Goal: Navigation & Orientation: Find specific page/section

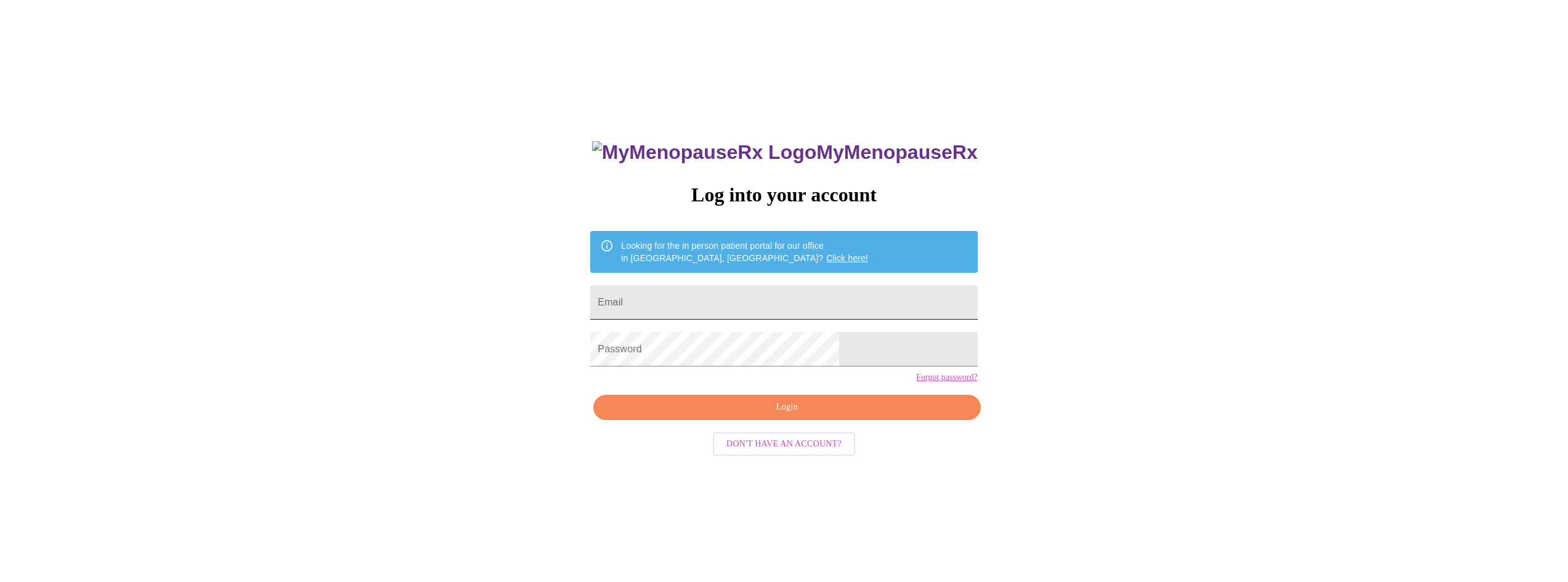
click at [742, 301] on input "Email" at bounding box center [784, 302] width 387 height 35
type input "[EMAIL_ADDRESS][DOMAIN_NAME]"
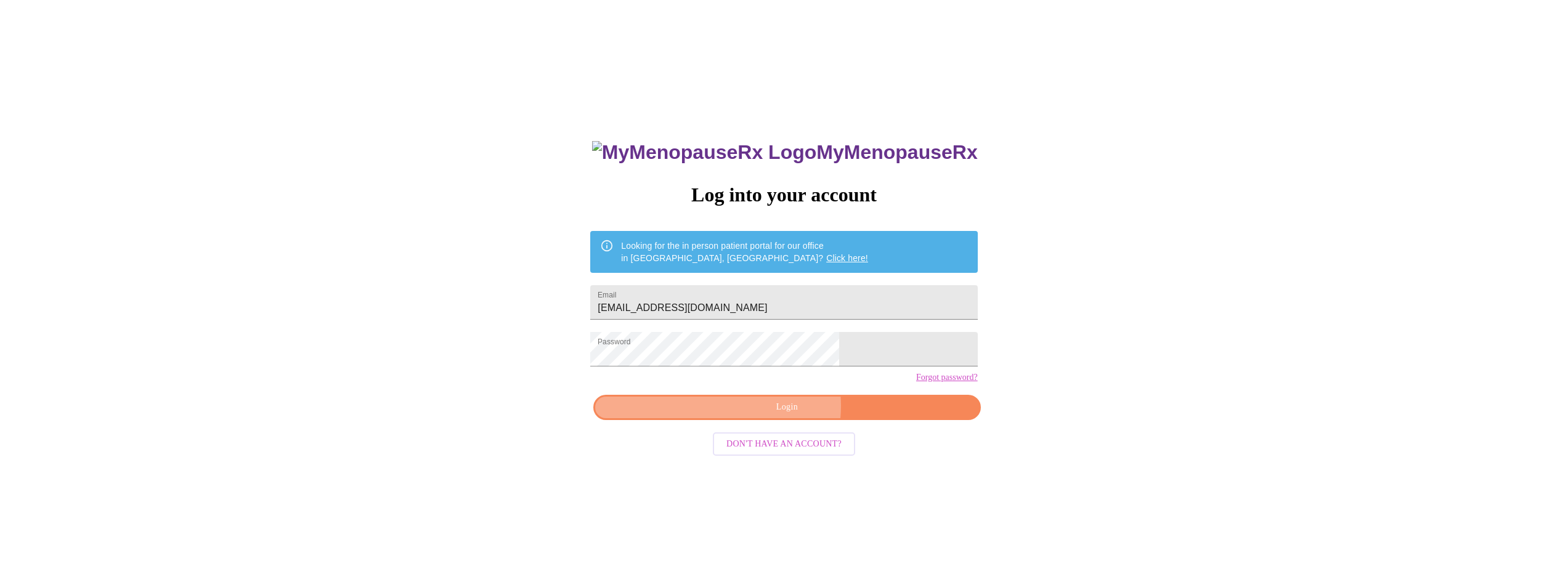
click at [775, 415] on span "Login" at bounding box center [787, 408] width 359 height 15
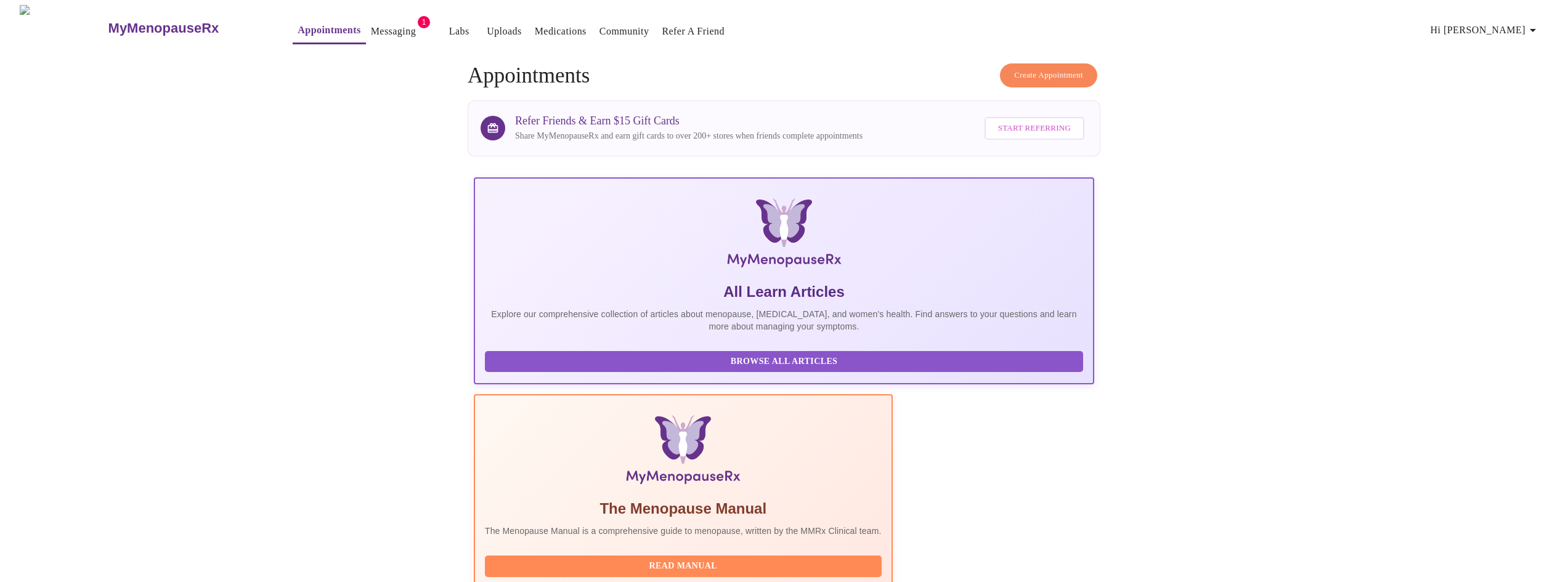
click at [366, 19] on button "Messaging" at bounding box center [393, 31] width 55 height 25
click at [371, 23] on link "Messaging" at bounding box center [393, 31] width 45 height 17
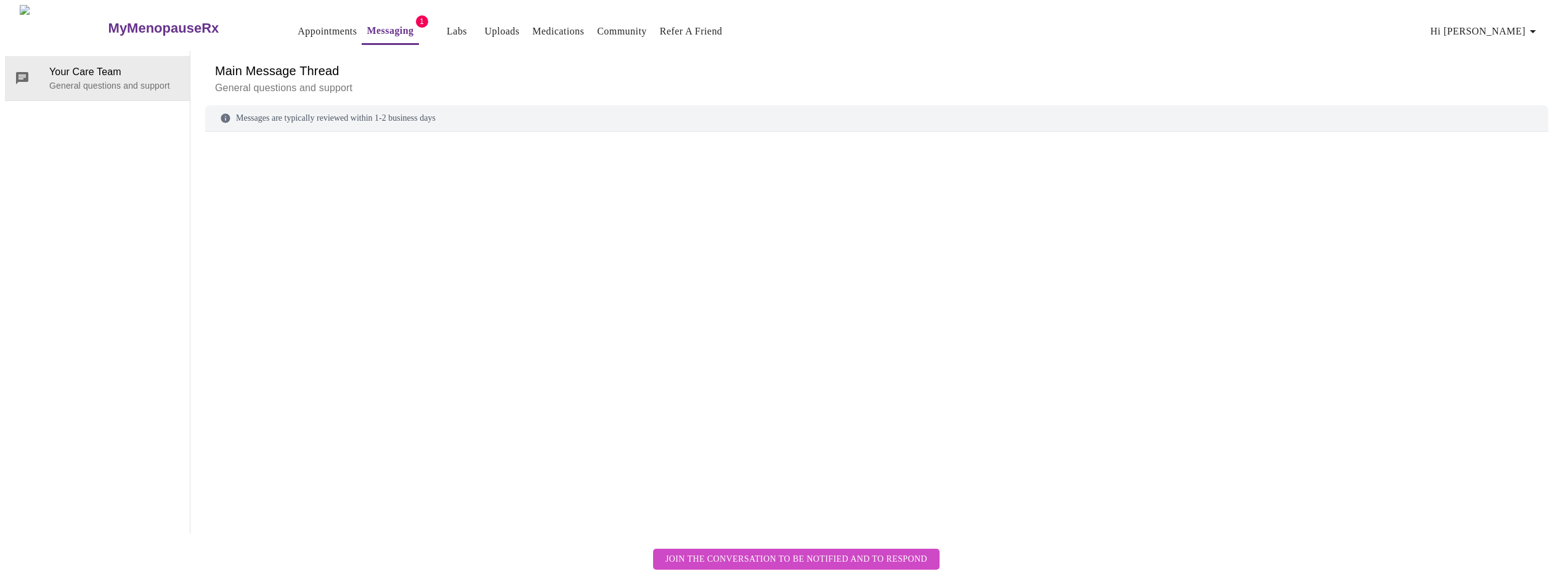
scroll to position [46, 0]
